Goal: Task Accomplishment & Management: Manage account settings

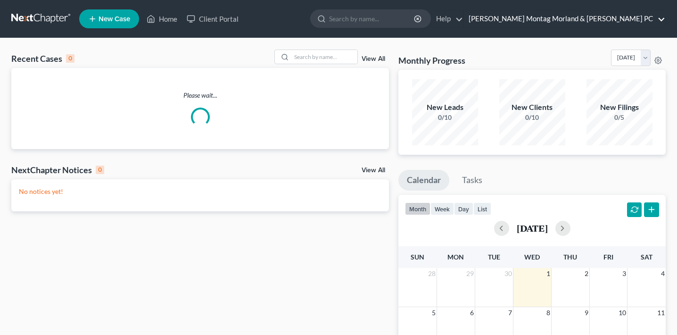
click at [573, 18] on link "[PERSON_NAME] Montag Morland & [PERSON_NAME] PC" at bounding box center [564, 18] width 201 height 17
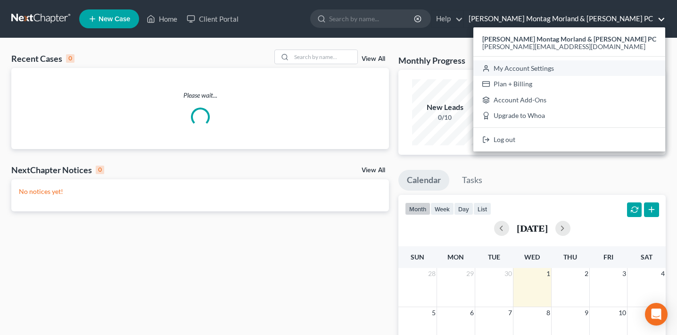
click at [561, 69] on link "My Account Settings" at bounding box center [569, 68] width 192 height 16
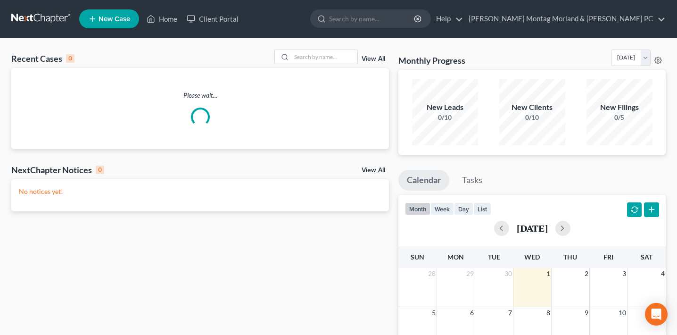
select select "24"
select select "30"
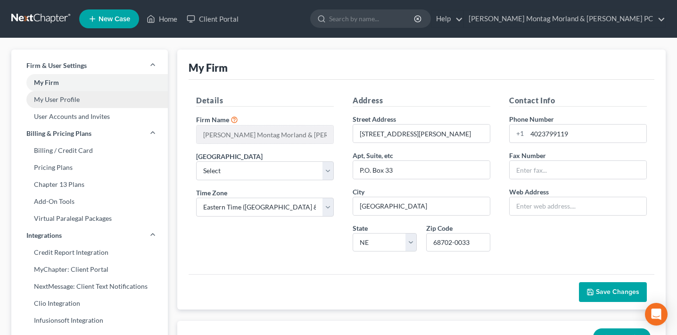
click at [115, 98] on link "My User Profile" at bounding box center [89, 99] width 156 height 17
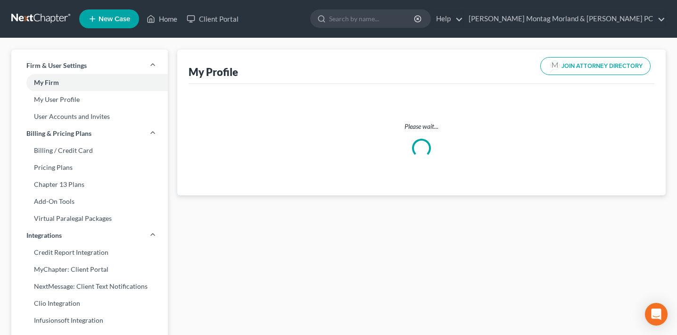
select select "30"
select select "48"
select select "attorney"
select select "0"
